Goal: Information Seeking & Learning: Learn about a topic

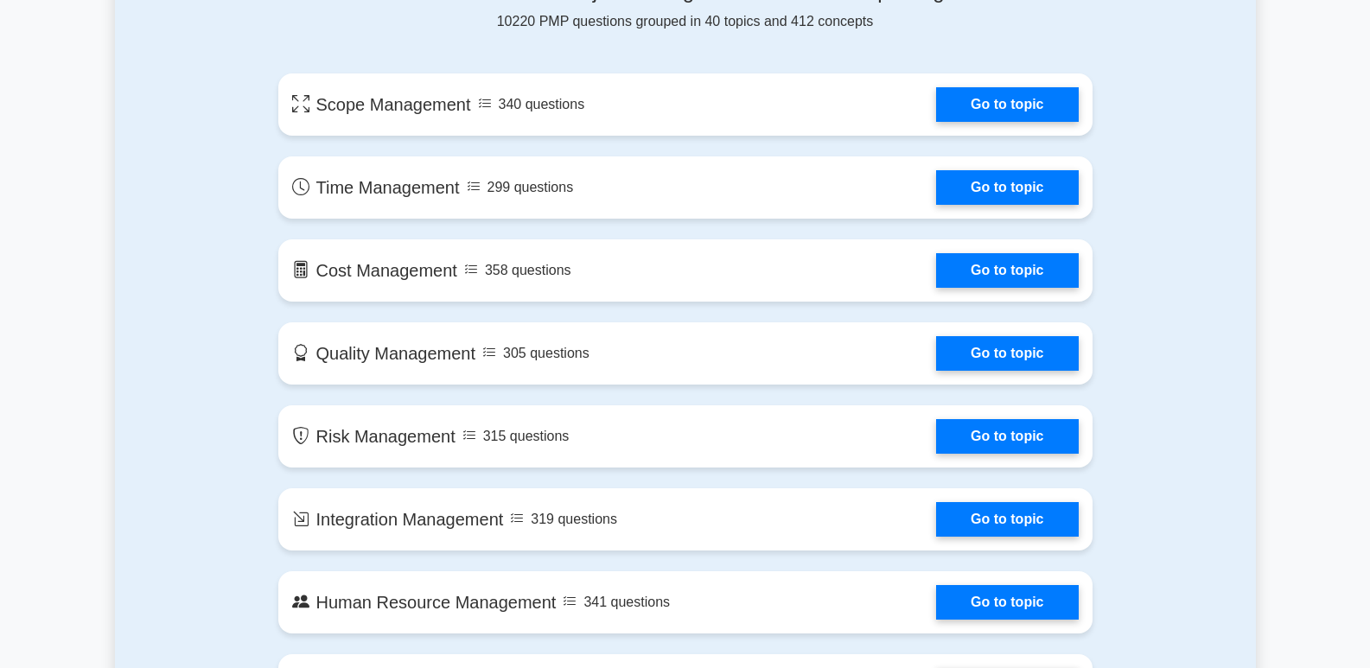
scroll to position [864, 0]
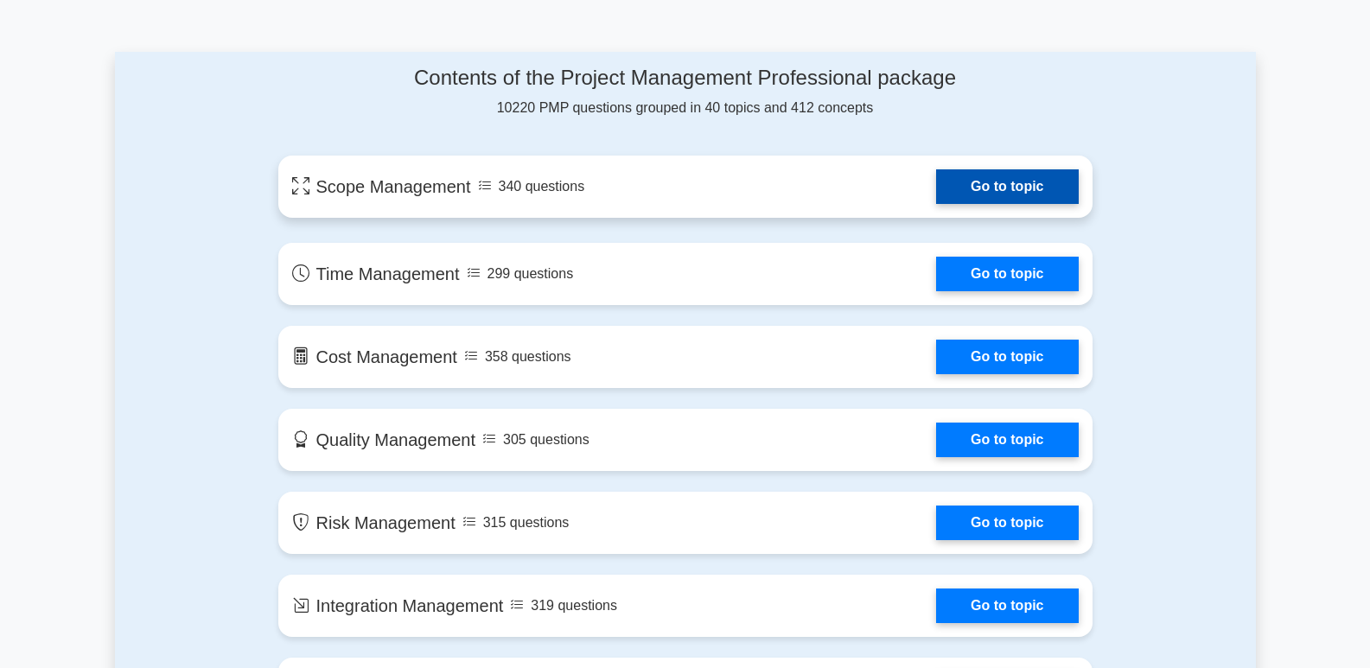
click at [1033, 203] on link "Go to topic" at bounding box center [1007, 186] width 142 height 35
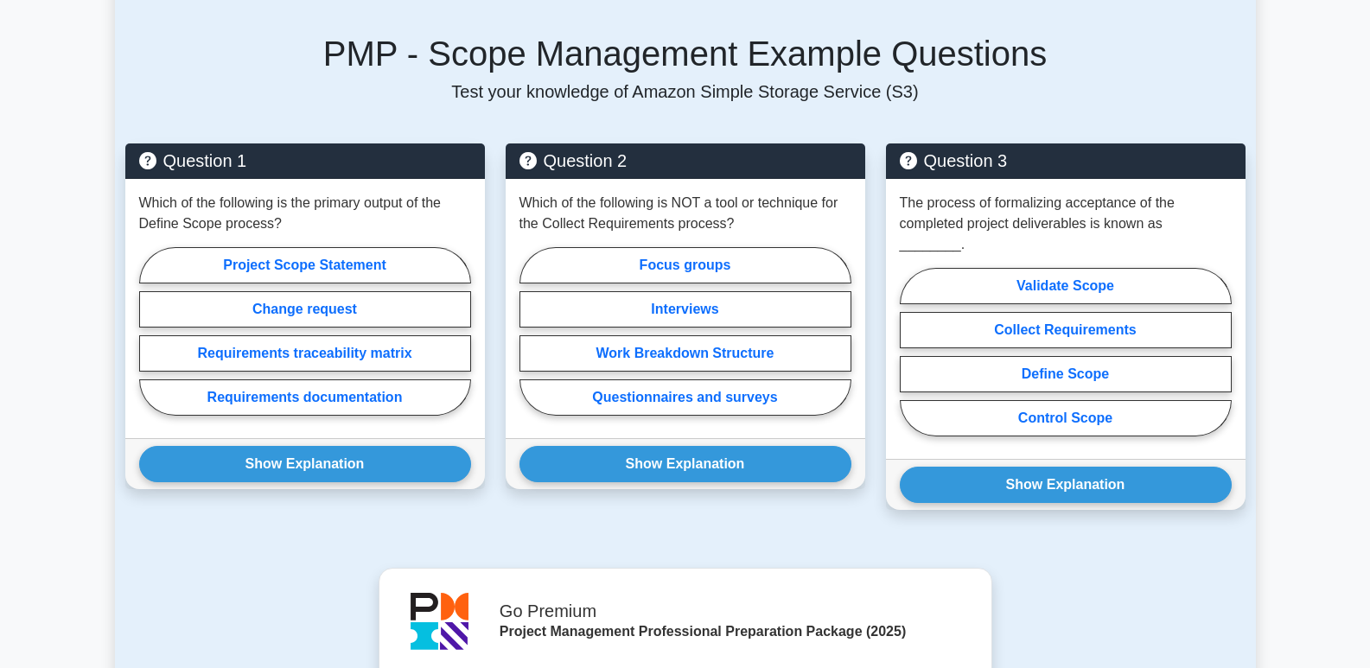
scroll to position [1034, 0]
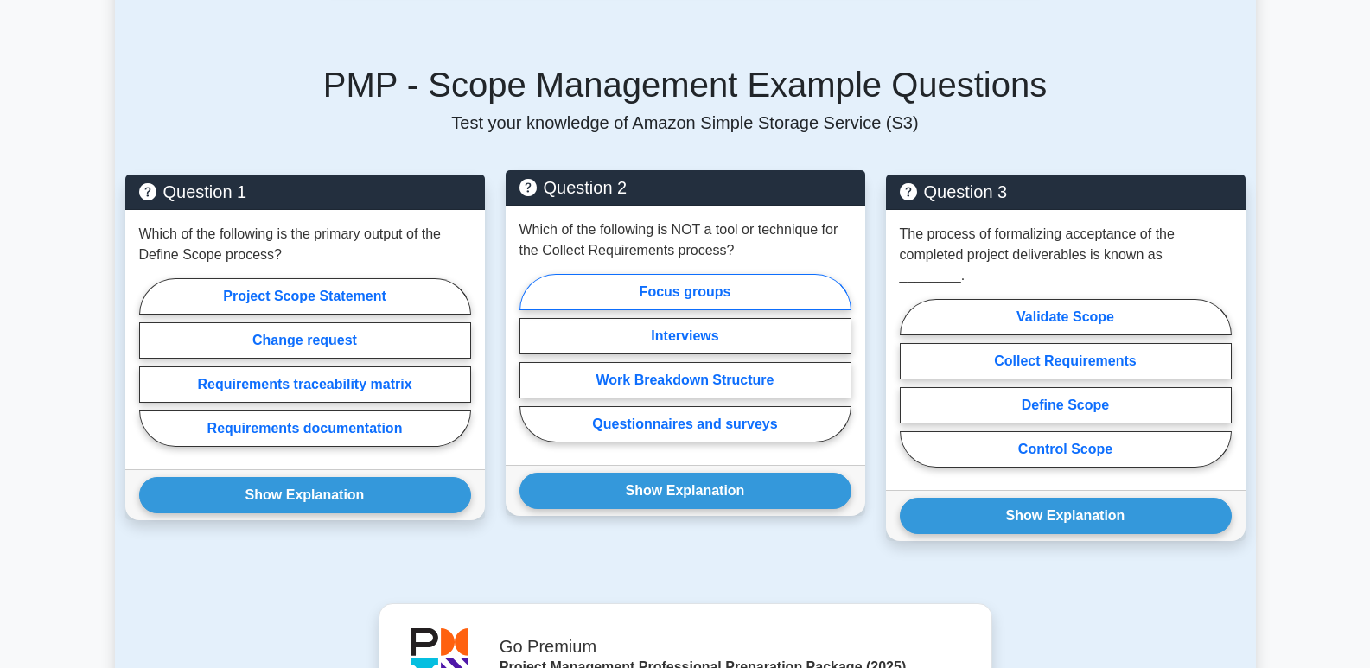
click at [693, 277] on label "Focus groups" at bounding box center [686, 292] width 332 height 36
click at [531, 358] on input "Focus groups" at bounding box center [525, 363] width 11 height 11
radio input "true"
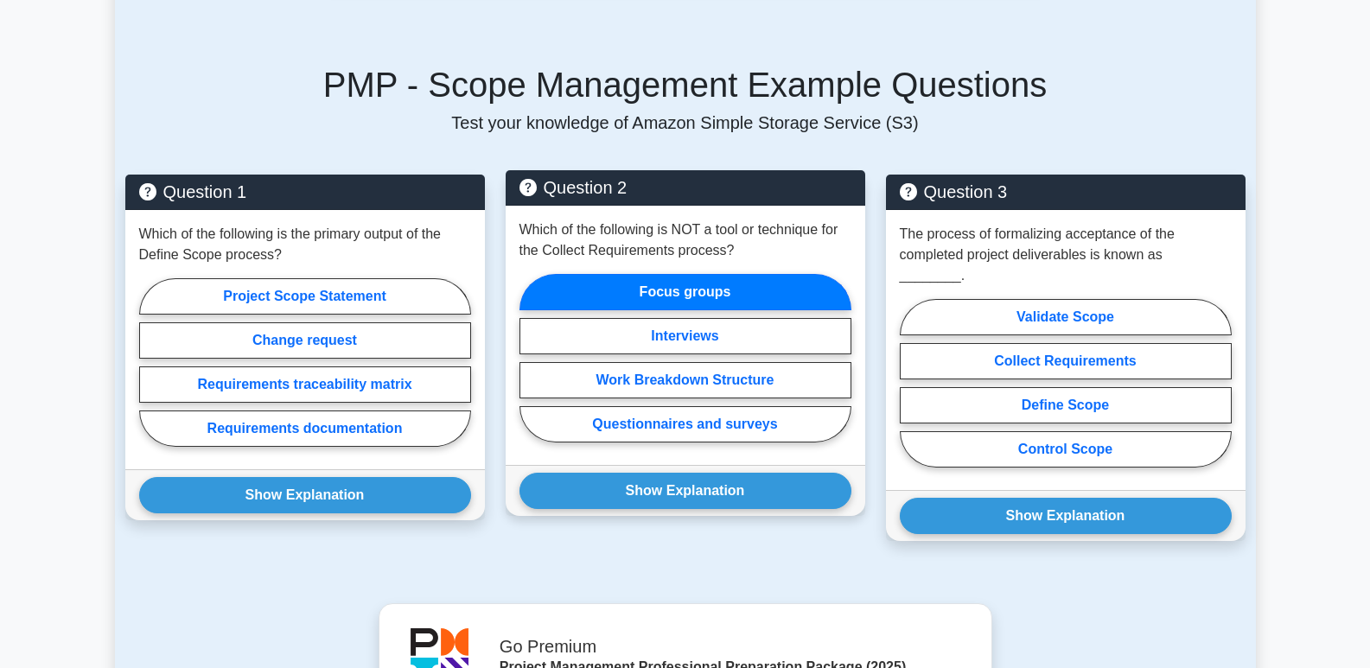
click at [693, 277] on label "Focus groups" at bounding box center [686, 292] width 332 height 36
click at [531, 358] on input "Focus groups" at bounding box center [525, 363] width 11 height 11
